Goal: Task Accomplishment & Management: Use online tool/utility

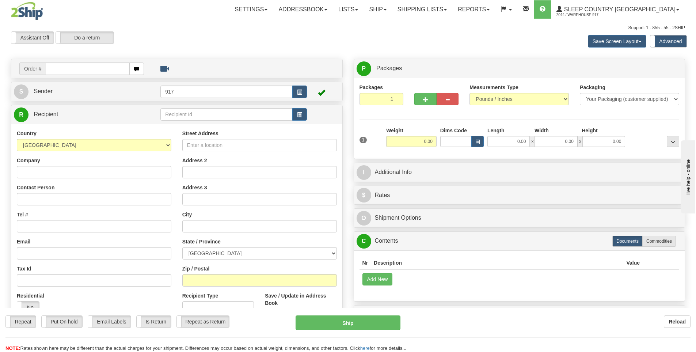
click at [75, 68] on div "Toggle navigation Settings Shipping Preferences Fields Preferences New" at bounding box center [348, 209] width 696 height 419
click at [101, 71] on input "text" at bounding box center [88, 68] width 84 height 12
type input "9000I153462"
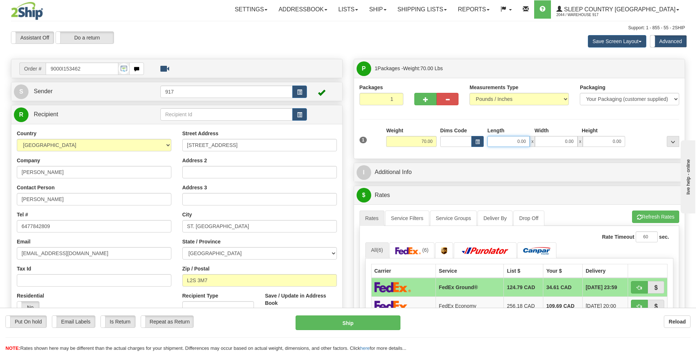
click at [518, 143] on input "0.00" at bounding box center [508, 141] width 42 height 11
type input "20.00"
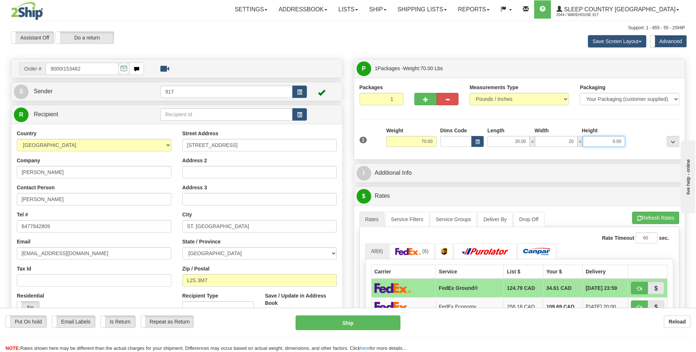
type input "20.00"
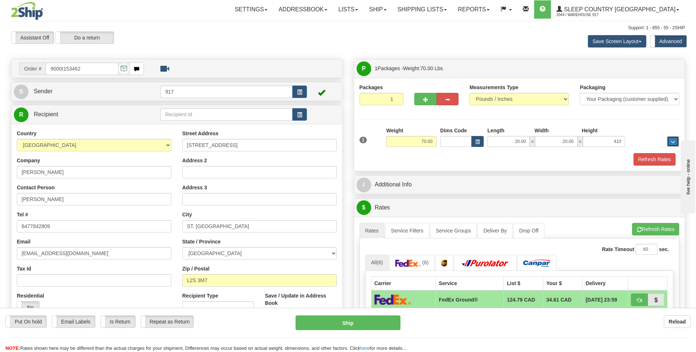
type input "410.00"
drag, startPoint x: 603, startPoint y: 140, endPoint x: 655, endPoint y: 130, distance: 52.8
click at [655, 137] on div "1 Weight 70.00 Dims Code x x" at bounding box center [520, 140] width 324 height 26
type input "41.00"
click at [655, 156] on button "Refresh Rates" at bounding box center [655, 159] width 42 height 12
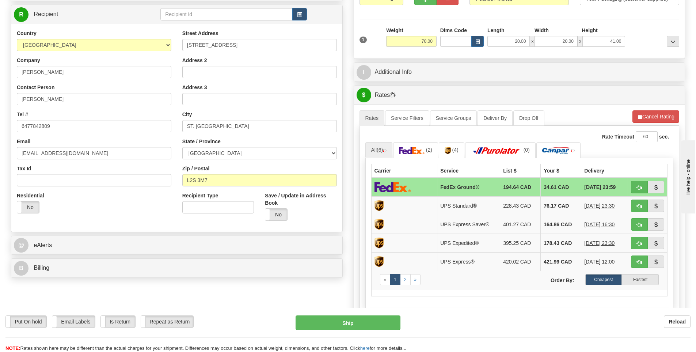
scroll to position [110, 0]
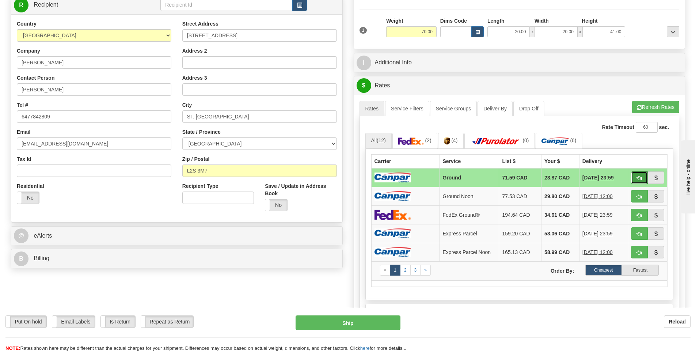
click at [635, 180] on button "button" at bounding box center [639, 177] width 17 height 12
type input "1"
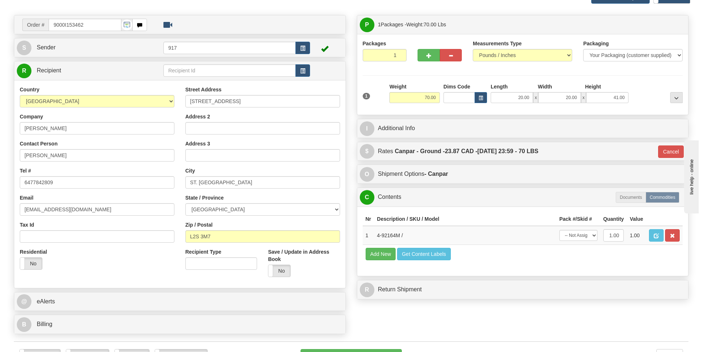
scroll to position [146, 0]
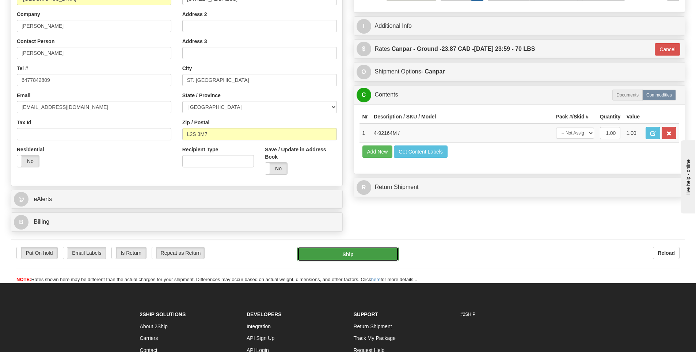
click at [368, 252] on button "Ship" at bounding box center [347, 254] width 101 height 15
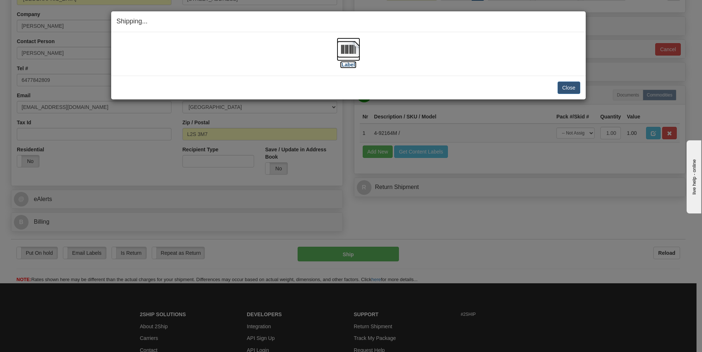
click at [344, 52] on img at bounding box center [348, 49] width 23 height 23
click at [567, 90] on button "Close" at bounding box center [568, 87] width 23 height 12
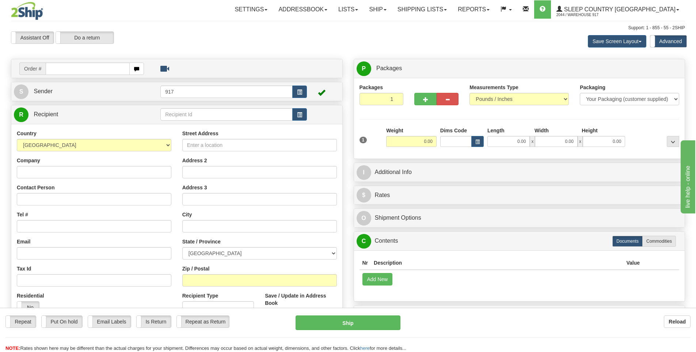
drag, startPoint x: 601, startPoint y: 347, endPoint x: 604, endPoint y: 350, distance: 4.4
click at [602, 347] on div "NOTE: Rates shown here may be different than the actual charges for your shipme…" at bounding box center [348, 348] width 696 height 7
